Goal: Download file/media

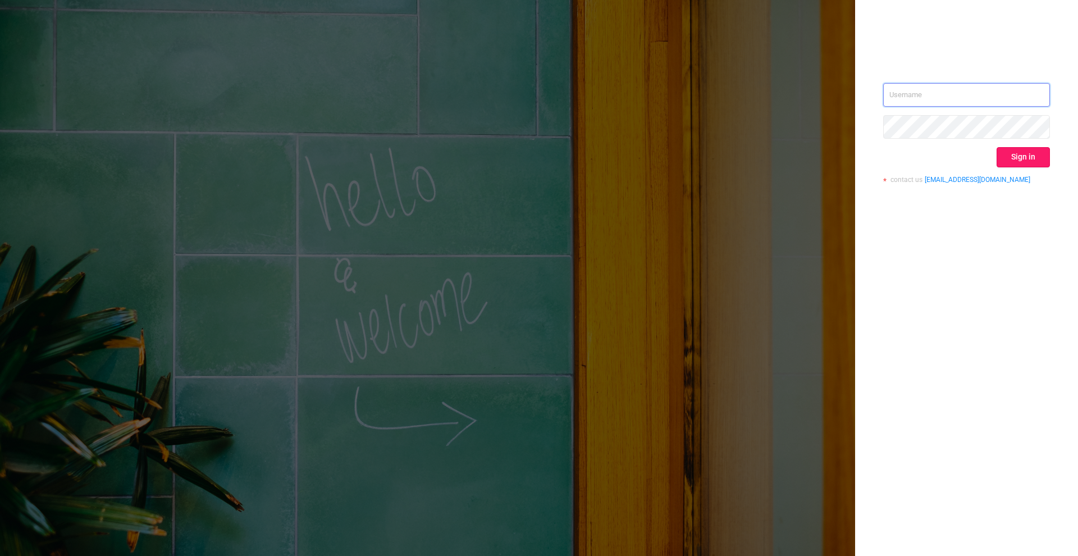
type input "[PERSON_NAME][EMAIL_ADDRESS][DOMAIN_NAME]"
click at [1027, 152] on button "Sign in" at bounding box center [1022, 157] width 53 height 20
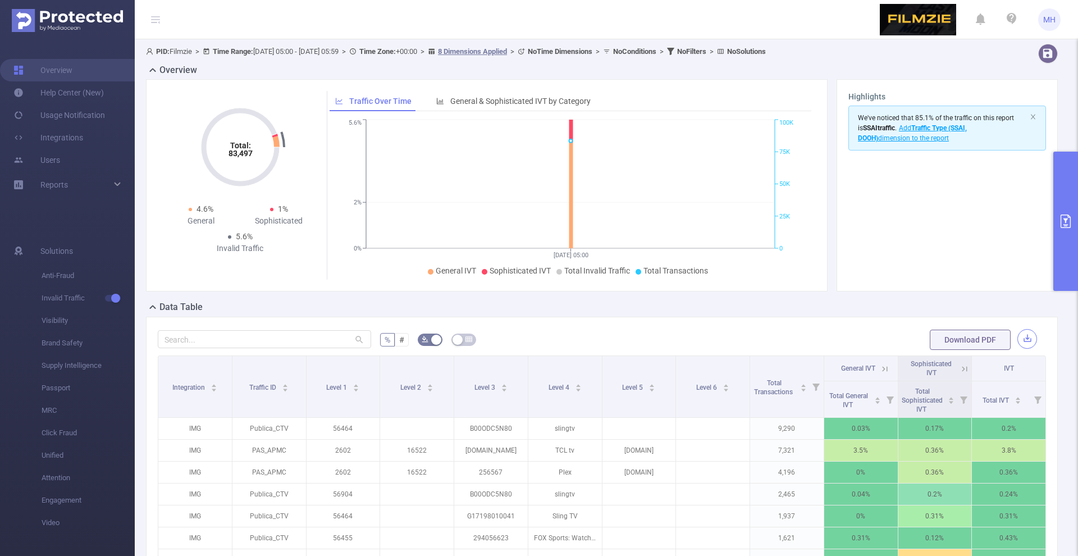
click at [1028, 341] on button "button" at bounding box center [1027, 339] width 20 height 20
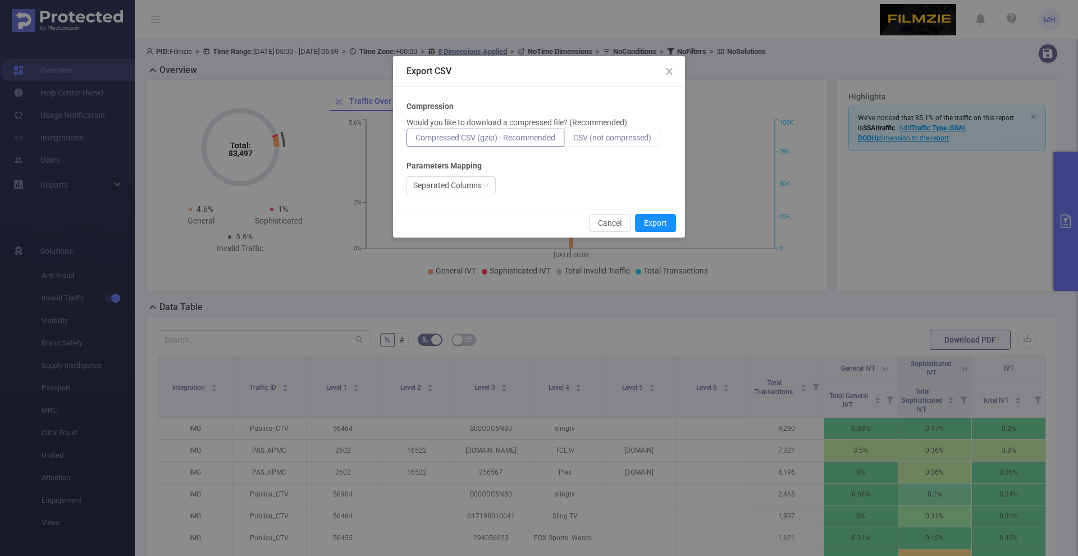
click at [597, 140] on span "CSV (not compressed)" at bounding box center [612, 137] width 78 height 9
click at [573, 140] on input "CSV (not compressed)" at bounding box center [573, 140] width 0 height 0
click at [647, 220] on button "Export" at bounding box center [655, 223] width 41 height 18
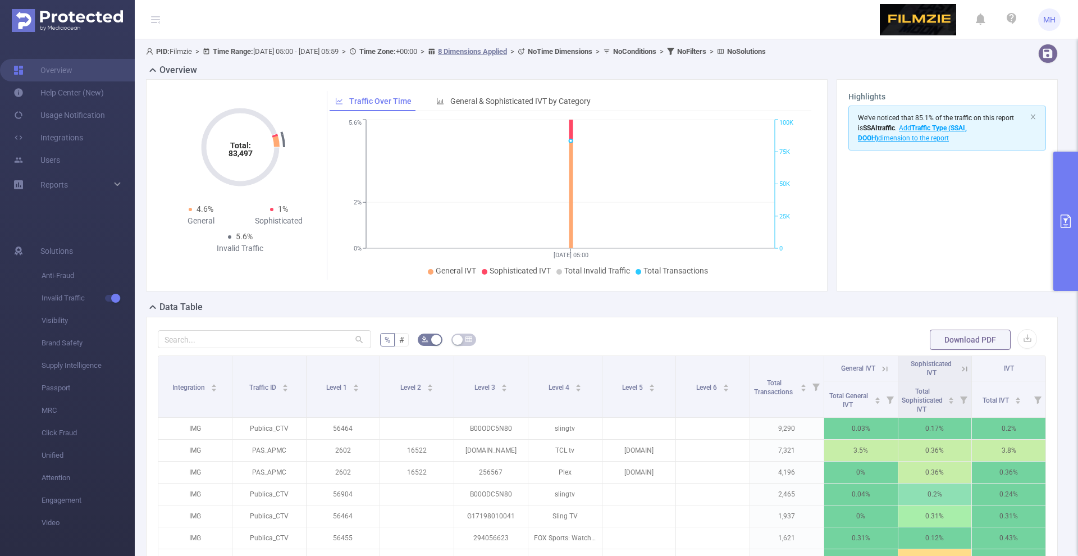
click at [1072, 204] on button "primary" at bounding box center [1065, 221] width 25 height 139
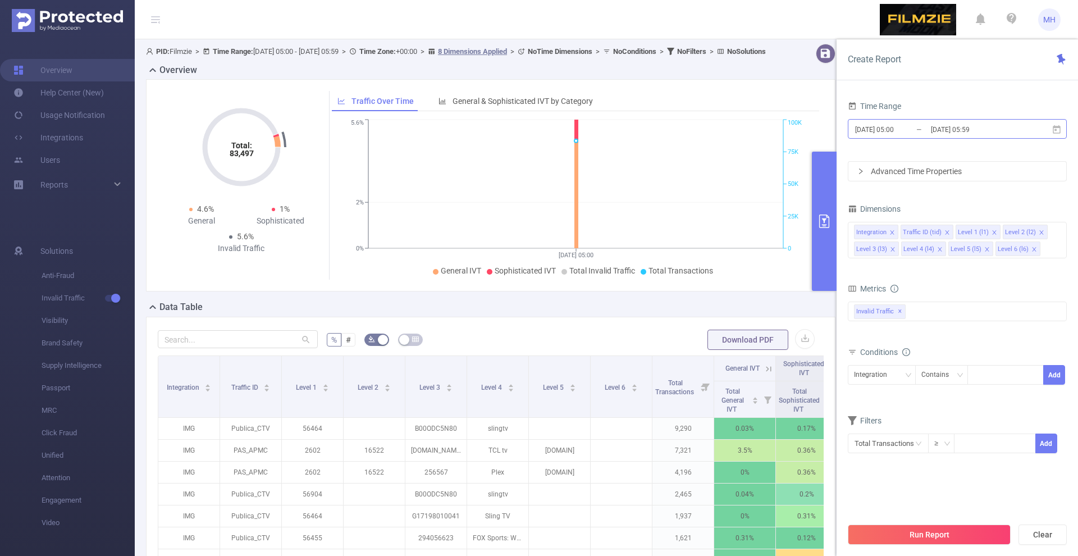
click at [884, 128] on input "[DATE] 05:00" at bounding box center [899, 129] width 91 height 15
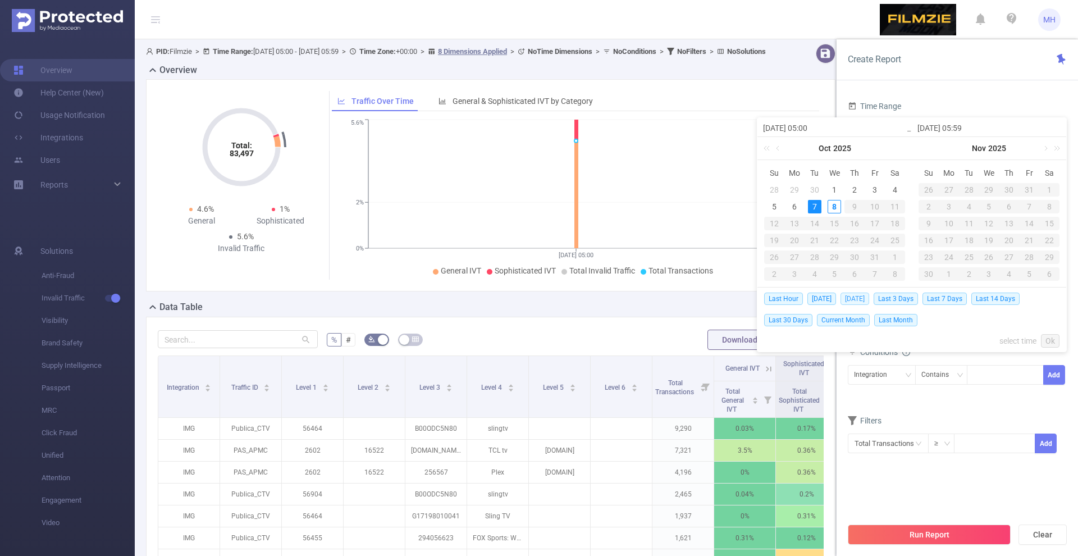
click at [861, 296] on span "[DATE]" at bounding box center [854, 298] width 29 height 12
type input "[DATE] 00:00"
type input "[DATE] 23:59"
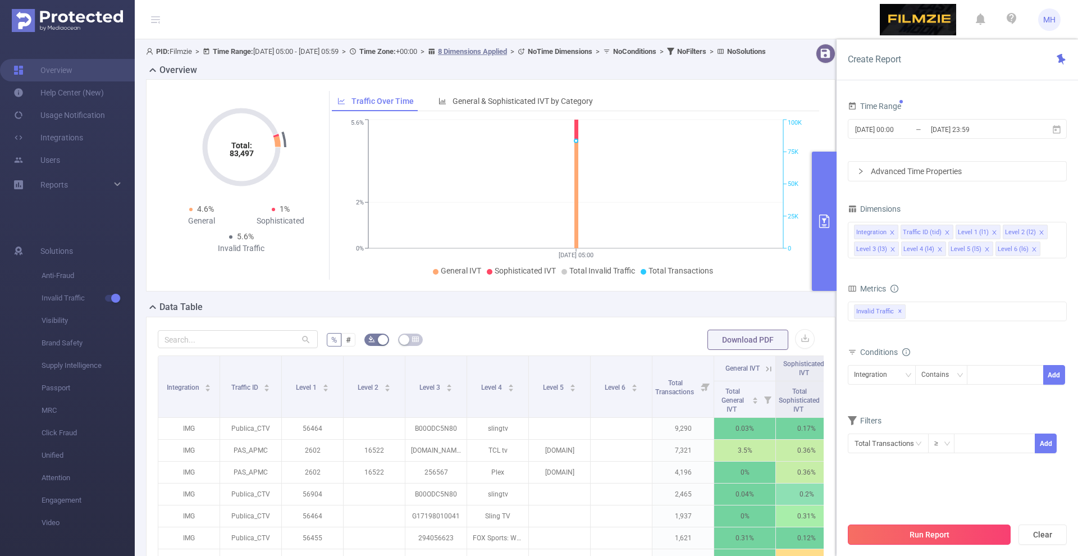
click at [919, 527] on button "Run Report" at bounding box center [929, 534] width 163 height 20
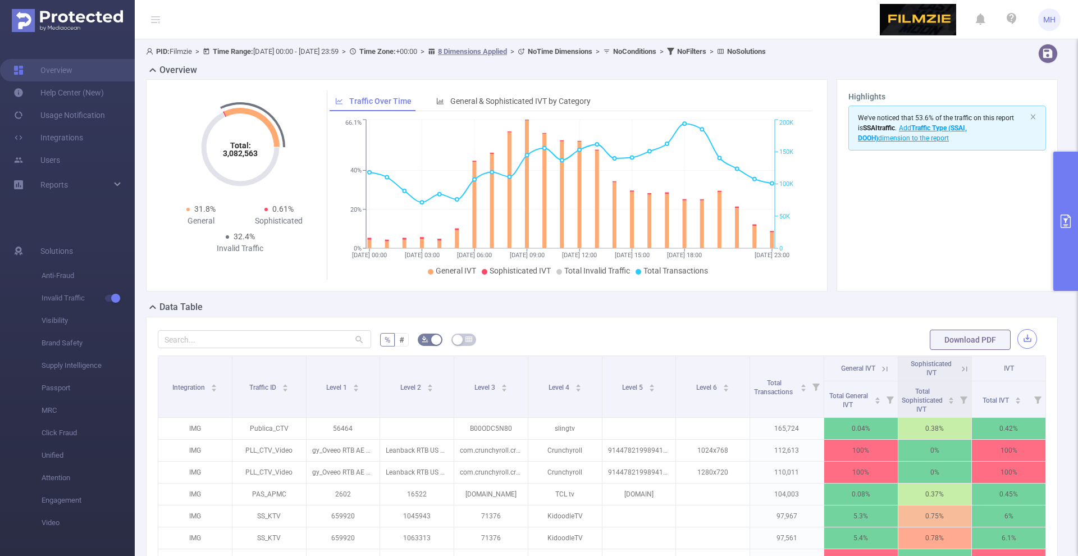
click at [1020, 344] on button "button" at bounding box center [1027, 339] width 20 height 20
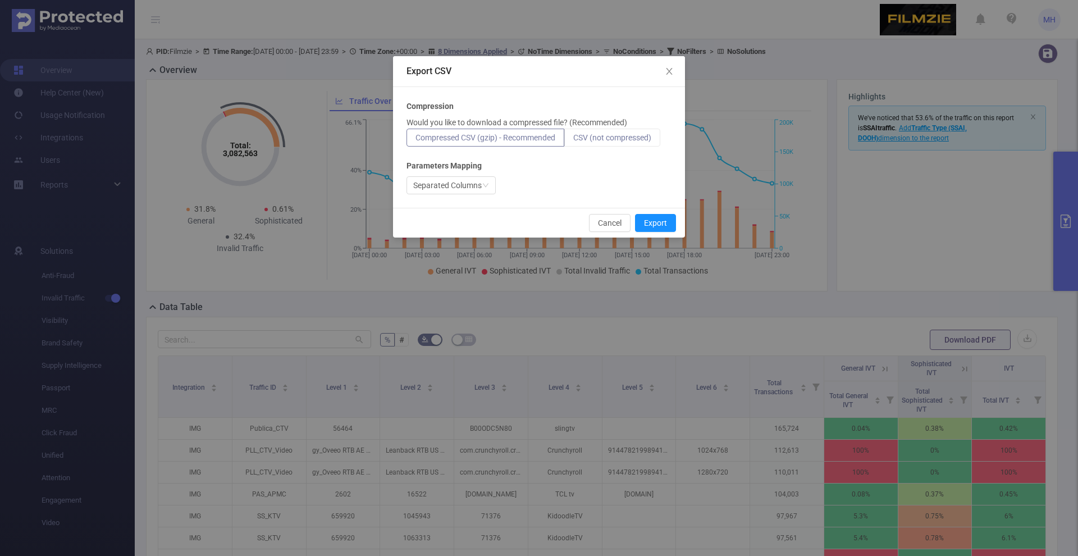
click at [605, 135] on span "CSV (not compressed)" at bounding box center [612, 137] width 78 height 9
click at [573, 140] on input "CSV (not compressed)" at bounding box center [573, 140] width 0 height 0
click at [656, 222] on button "Export" at bounding box center [655, 223] width 41 height 18
